Goal: Task Accomplishment & Management: Use online tool/utility

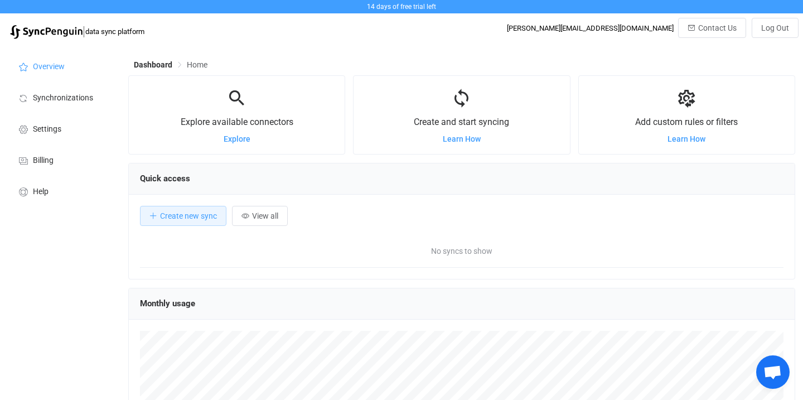
scroll to position [216, 667]
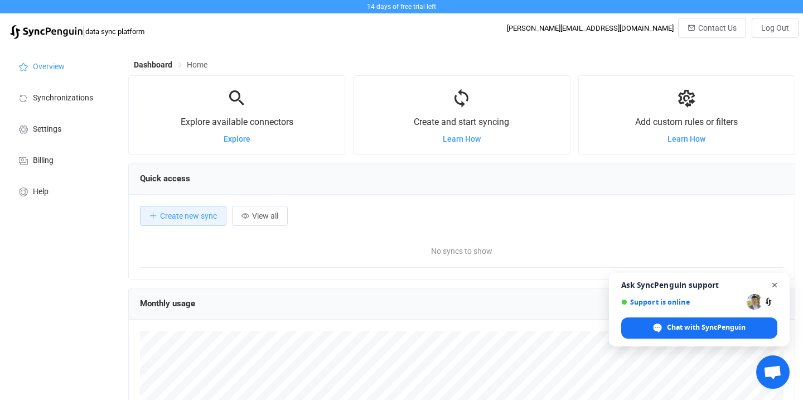
click at [774, 283] on span "Close chat" at bounding box center [775, 285] width 14 height 14
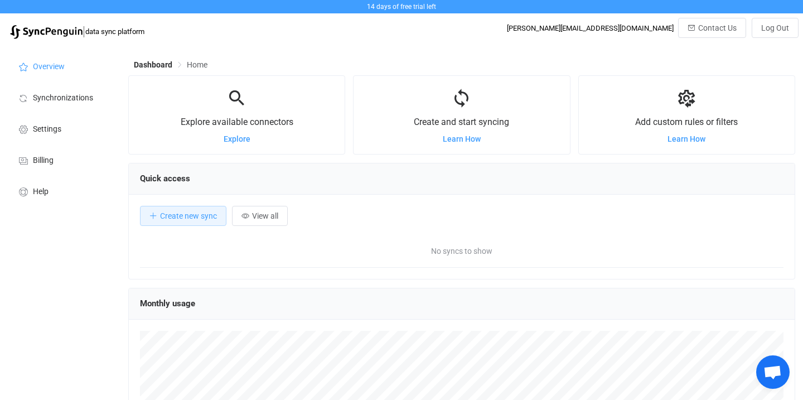
scroll to position [0, 0]
click at [239, 139] on span "Explore" at bounding box center [237, 138] width 27 height 9
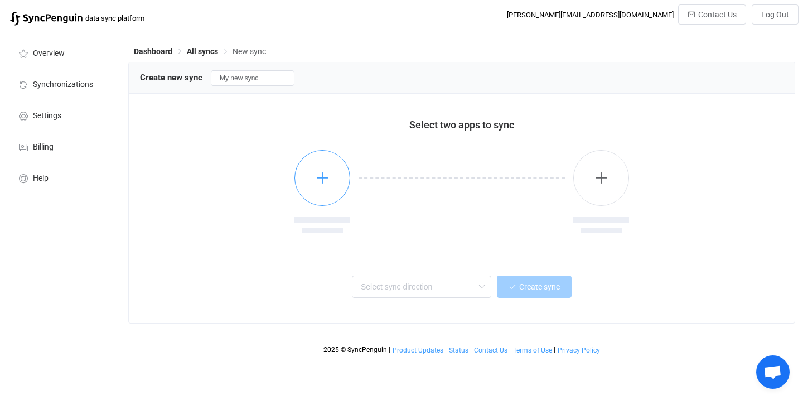
click at [326, 180] on icon "button" at bounding box center [323, 178] width 14 height 14
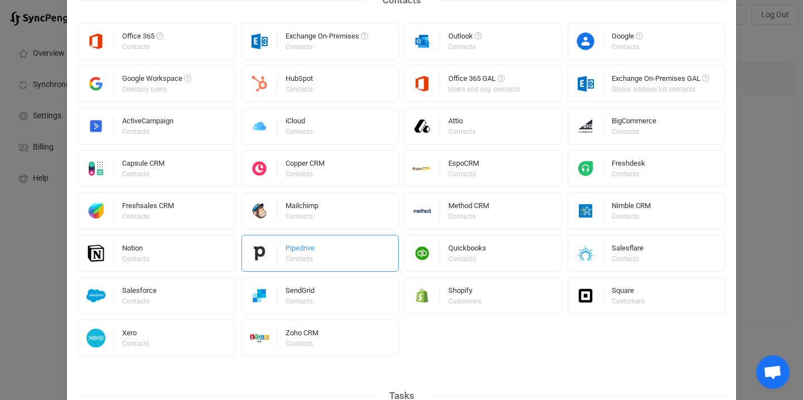
scroll to position [255, 0]
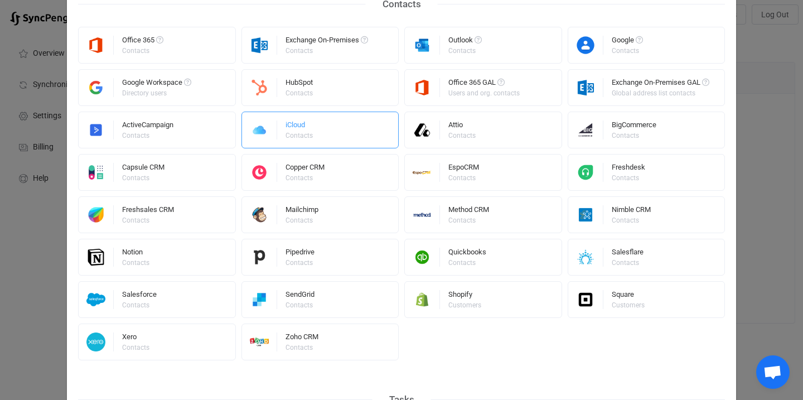
click at [315, 125] on div "iCloud Contacts" at bounding box center [321, 130] width 158 height 37
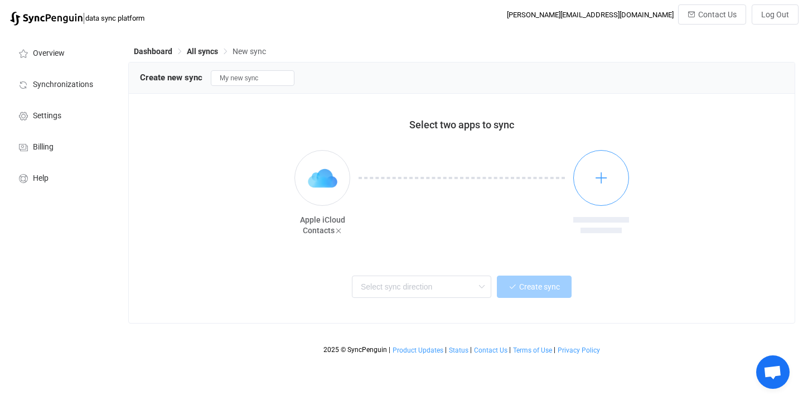
click at [598, 179] on icon "button" at bounding box center [602, 178] width 14 height 14
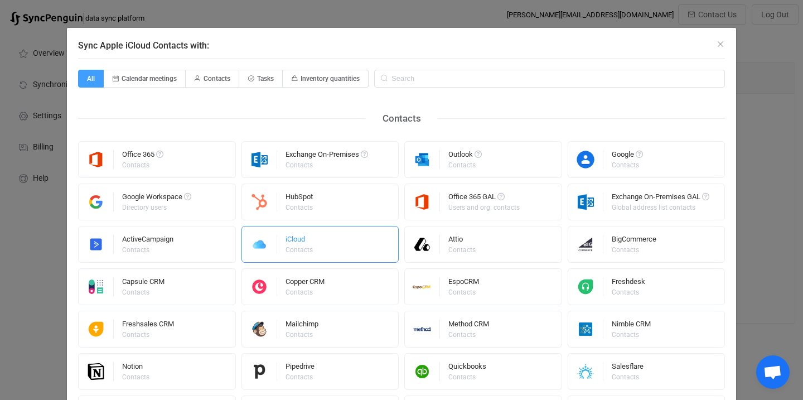
click at [343, 245] on div "iCloud Contacts" at bounding box center [321, 244] width 158 height 37
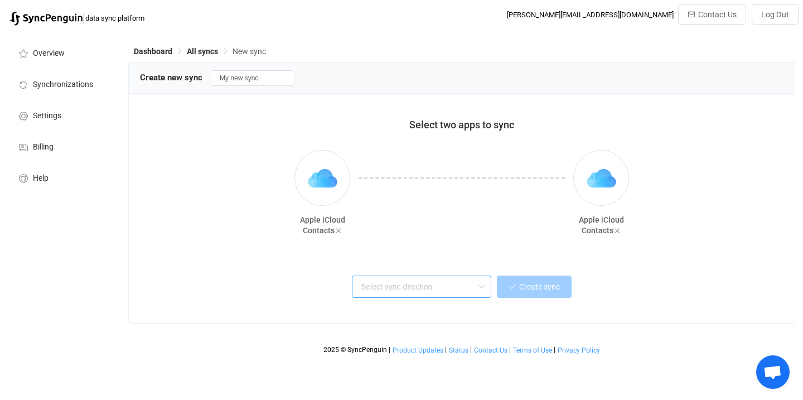
click at [426, 291] on input "text" at bounding box center [421, 287] width 139 height 22
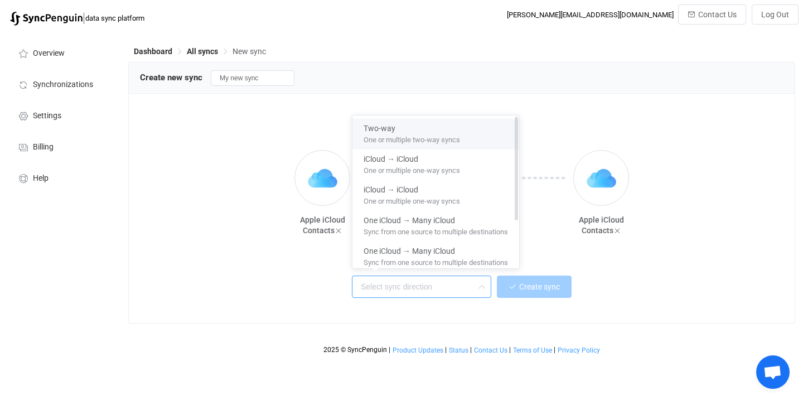
click at [411, 137] on span "One or multiple two-way syncs" at bounding box center [412, 138] width 97 height 12
type input "Two-way"
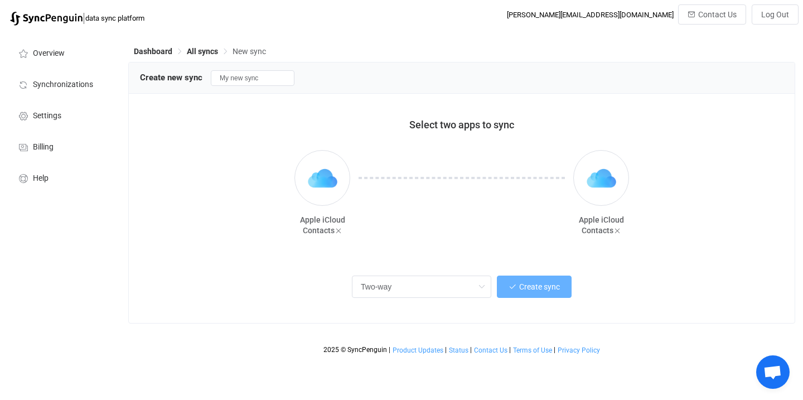
click at [542, 283] on span "Create sync" at bounding box center [539, 286] width 41 height 9
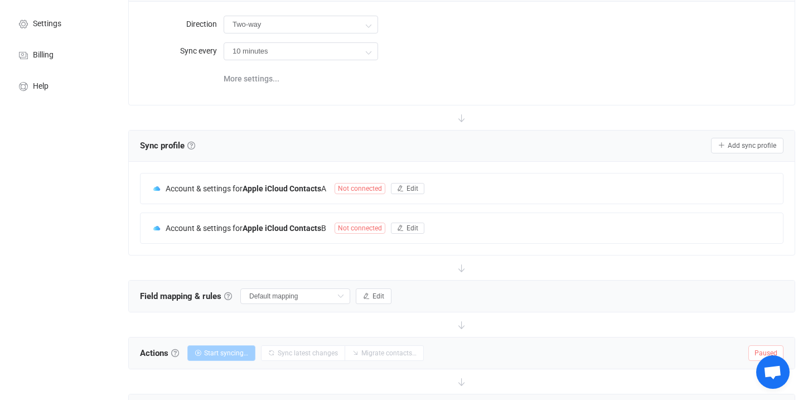
scroll to position [55, 0]
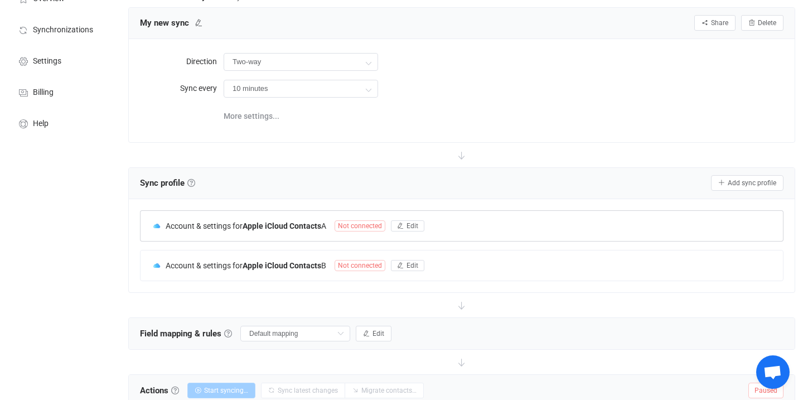
click at [364, 224] on span "Not connected" at bounding box center [360, 225] width 51 height 11
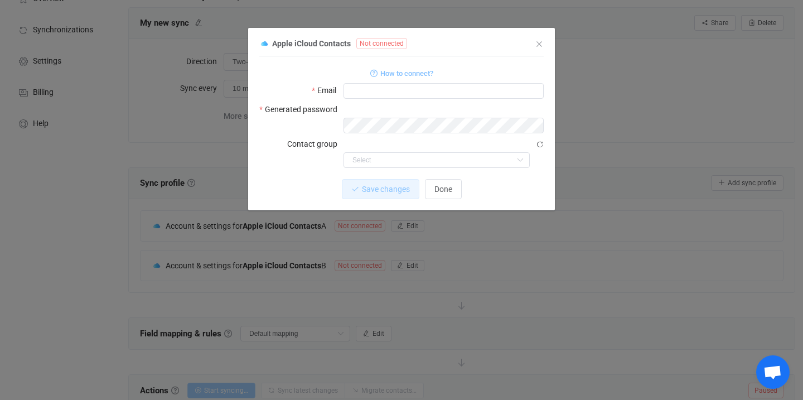
click at [404, 75] on span "How to connect?" at bounding box center [406, 73] width 53 height 13
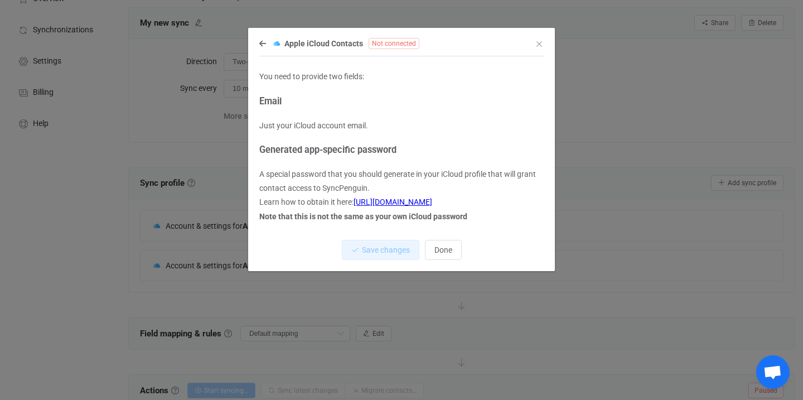
click at [413, 199] on link "https://support.apple.com/en-us/HT204397" at bounding box center [393, 201] width 79 height 9
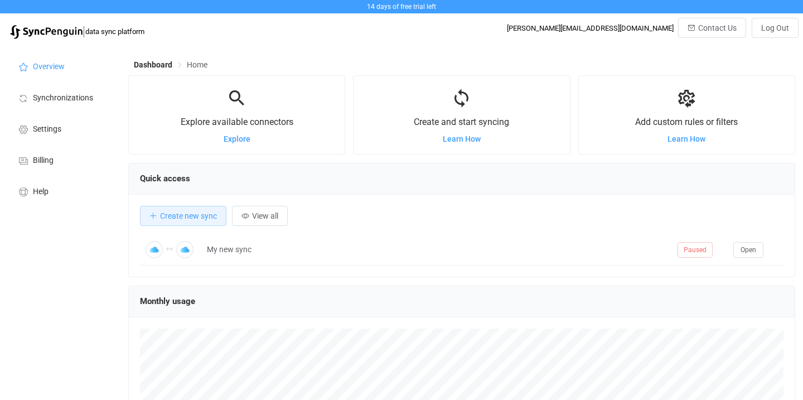
scroll to position [216, 667]
click at [457, 140] on span "Learn How" at bounding box center [462, 138] width 38 height 9
click at [687, 141] on span "Learn How" at bounding box center [687, 138] width 38 height 9
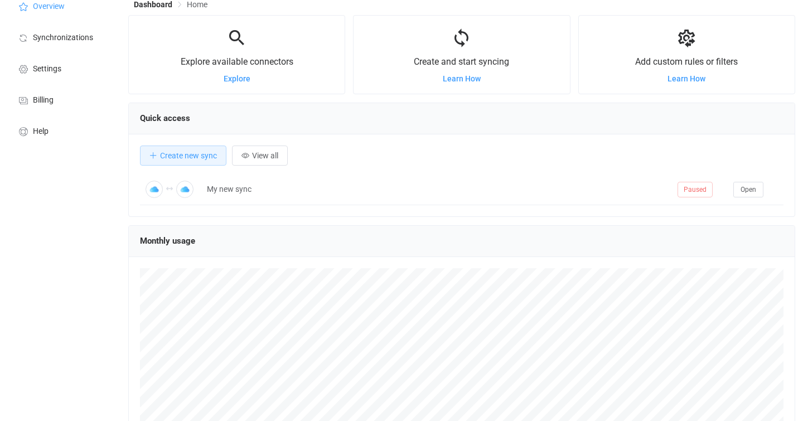
scroll to position [59, 0]
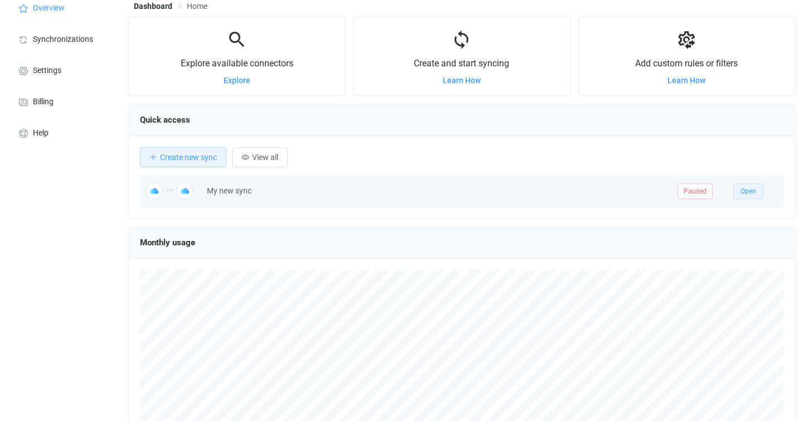
click at [750, 192] on span "Open" at bounding box center [749, 191] width 16 height 8
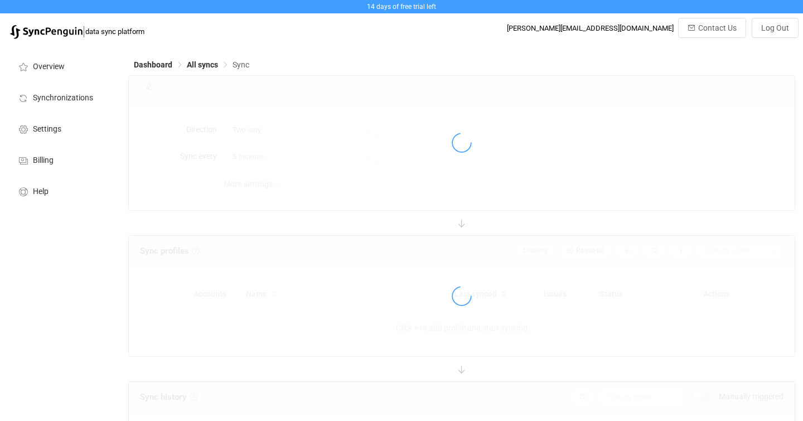
type input "10 minutes"
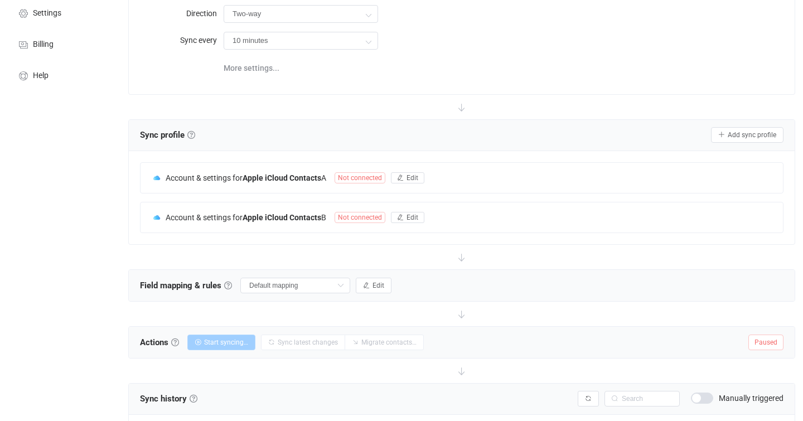
scroll to position [129, 0]
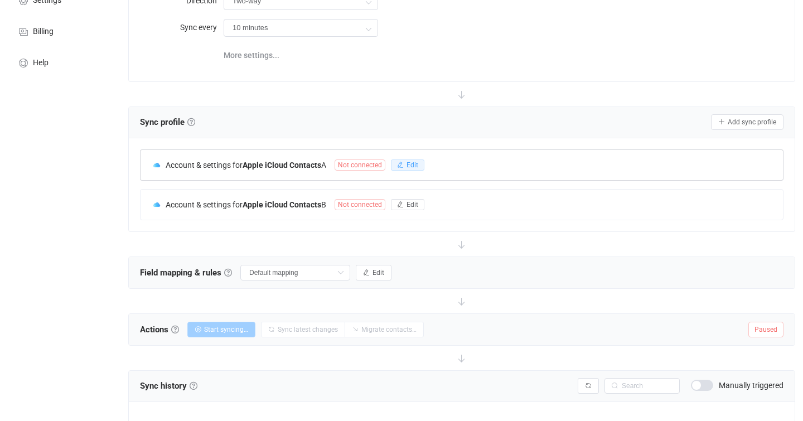
click at [404, 164] on icon "button" at bounding box center [400, 165] width 7 height 7
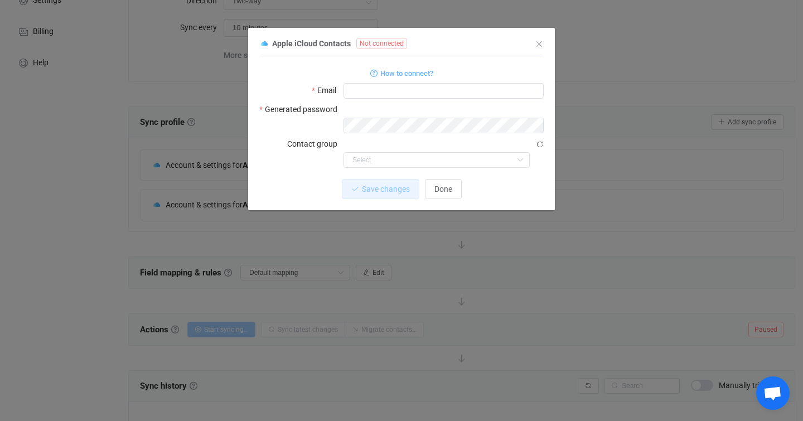
click at [479, 45] on div "Apple iCloud Contacts Not connected" at bounding box center [395, 43] width 273 height 14
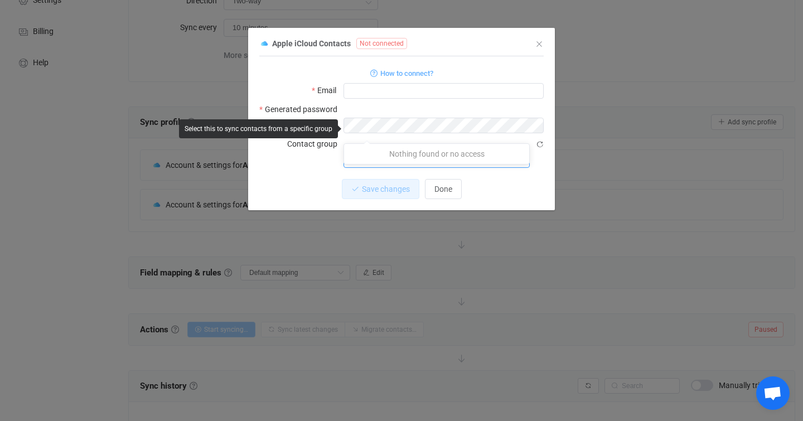
click at [473, 152] on input "dialog" at bounding box center [437, 160] width 186 height 16
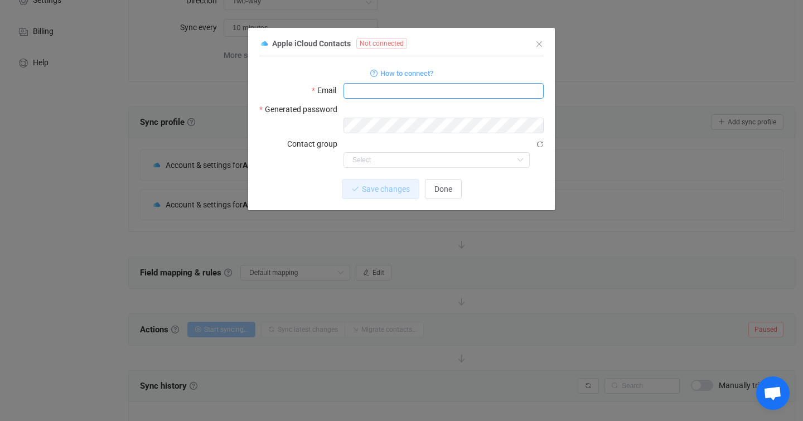
click at [436, 91] on input "dialog" at bounding box center [444, 91] width 200 height 16
type input "j"
type input "[EMAIL_ADDRESS][DOMAIN_NAME]"
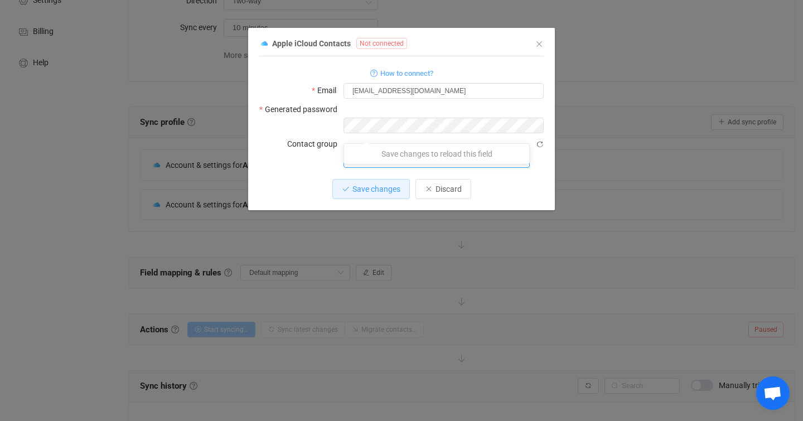
click at [455, 152] on input "dialog" at bounding box center [437, 160] width 186 height 16
click at [440, 152] on input "dialog" at bounding box center [437, 160] width 186 height 16
click at [459, 185] on span "Discard" at bounding box center [449, 189] width 26 height 9
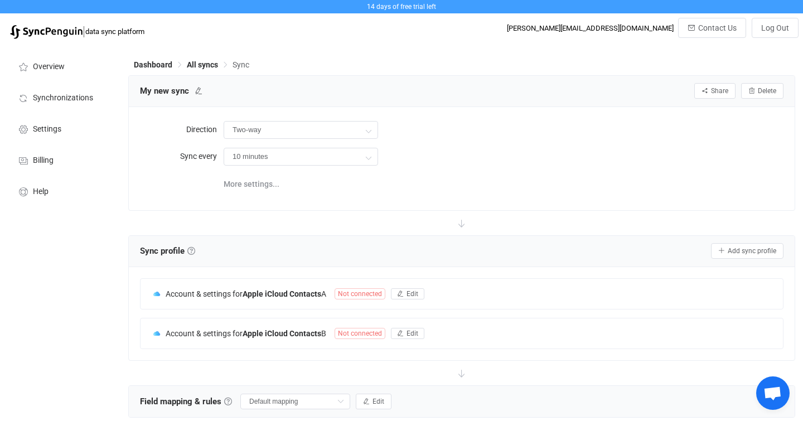
scroll to position [0, 0]
